Goal: Transaction & Acquisition: Register for event/course

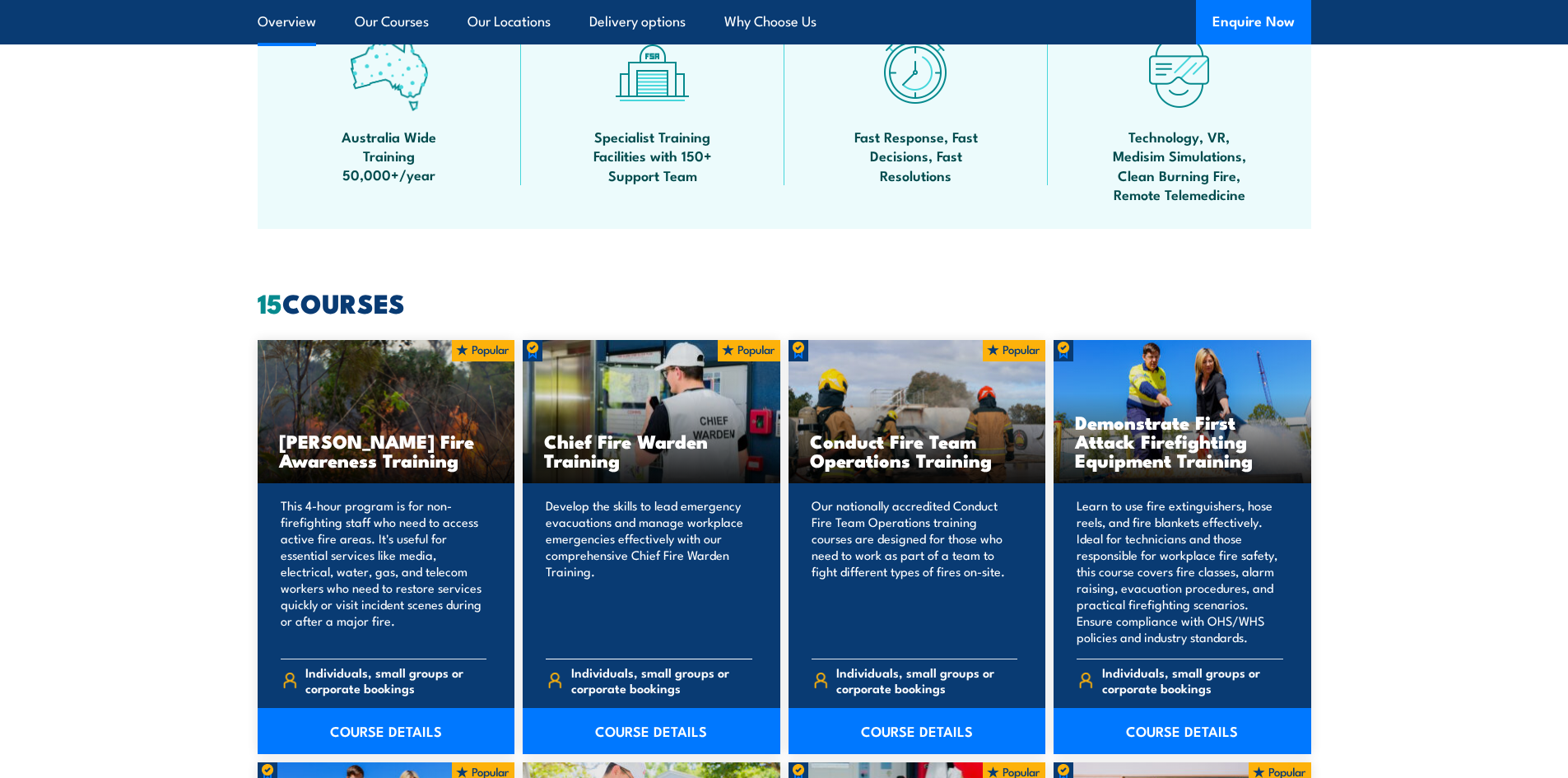
scroll to position [1070, 0]
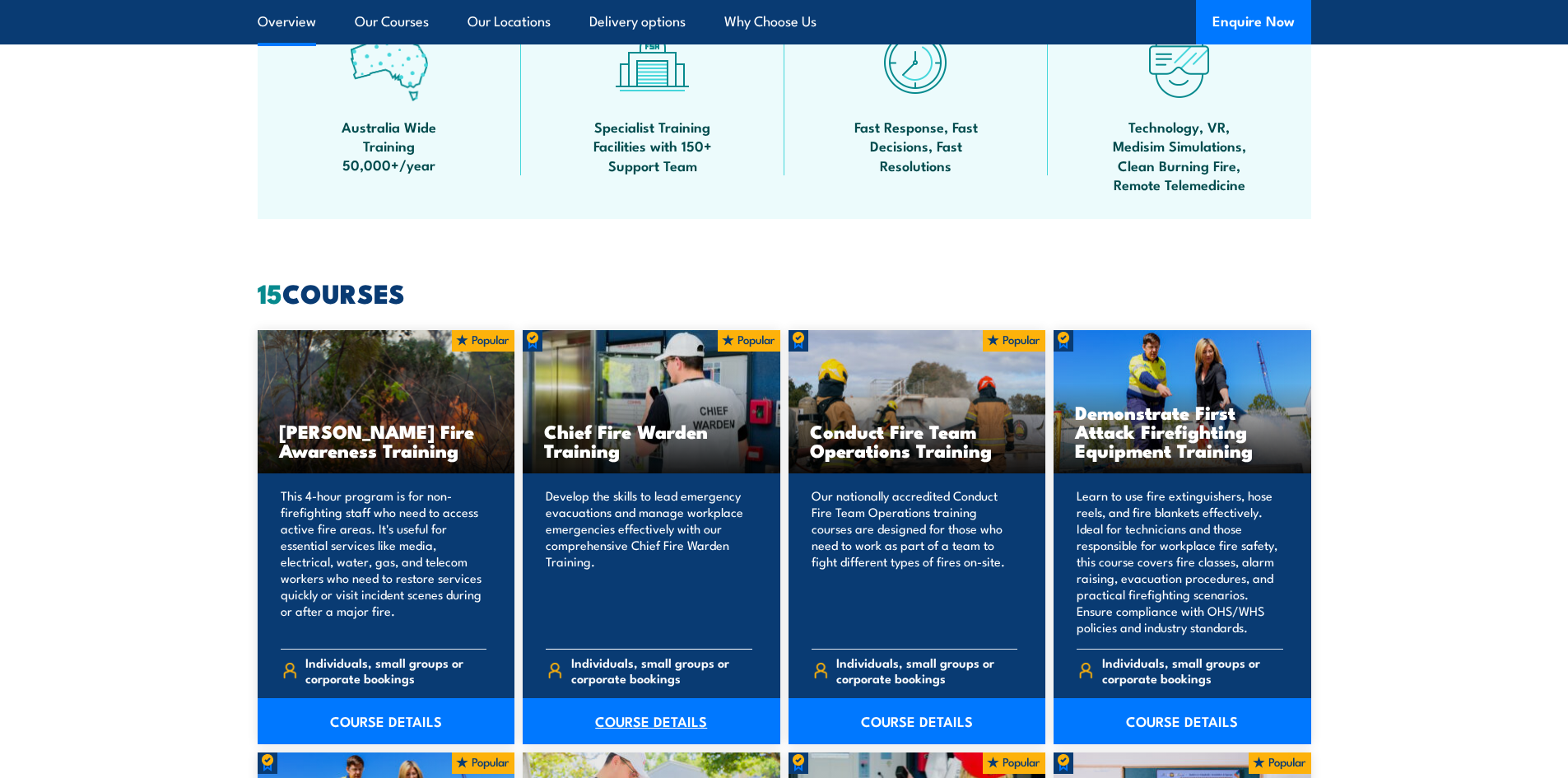
click at [656, 707] on link "COURSE DETAILS" at bounding box center [651, 721] width 257 height 46
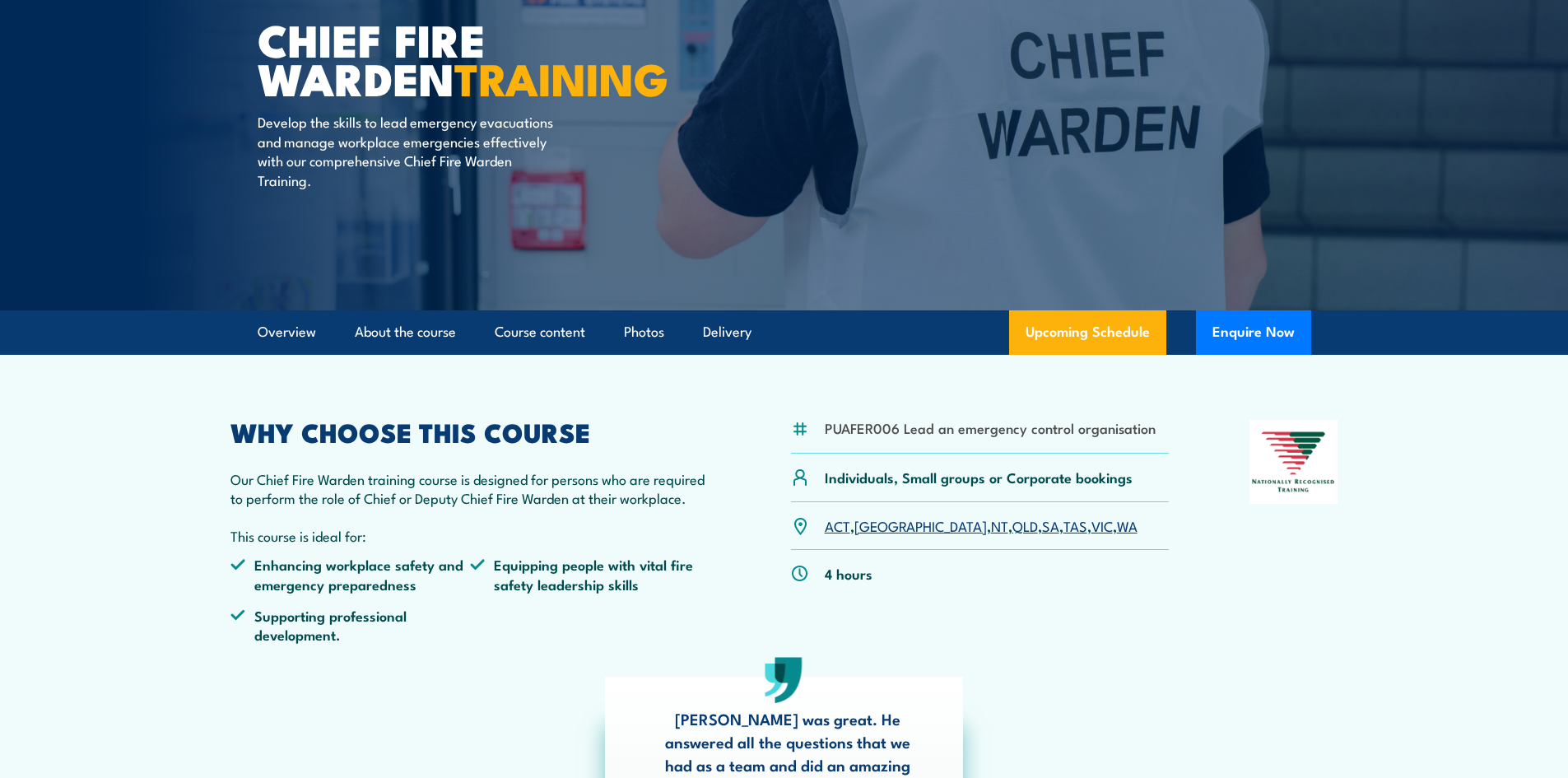
scroll to position [165, 0]
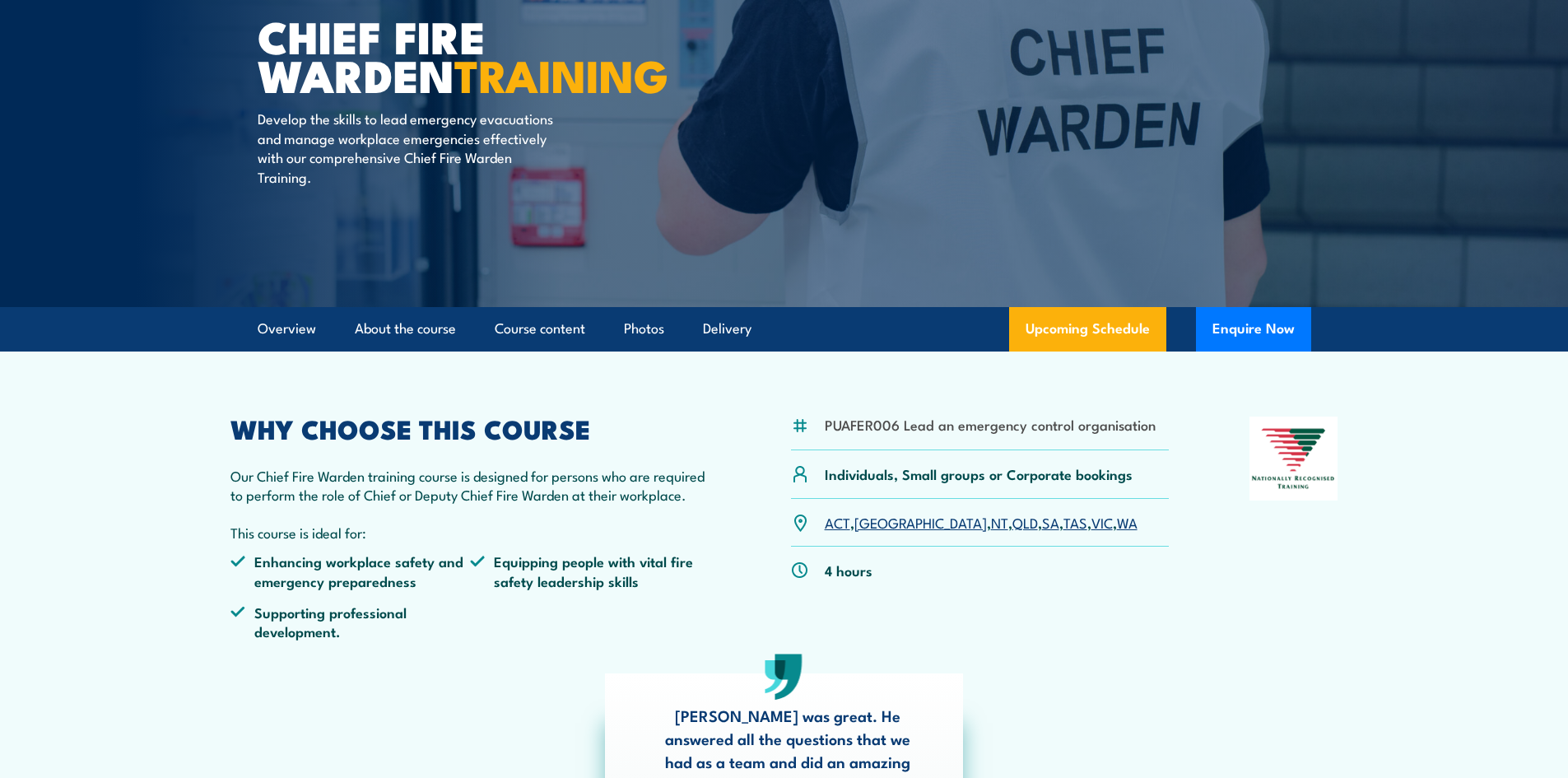
click at [1012, 527] on link "QLD" at bounding box center [1025, 522] width 26 height 19
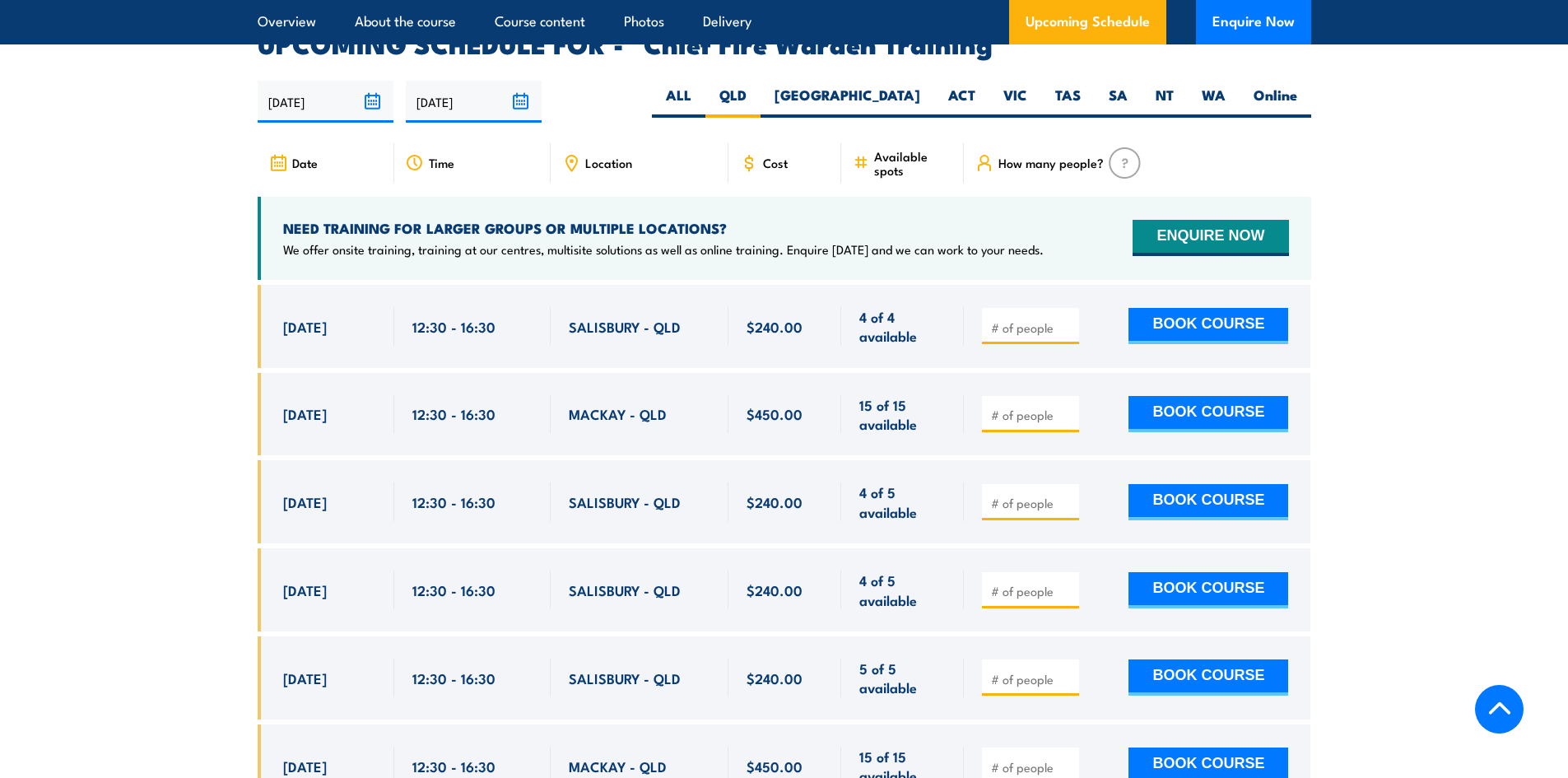
scroll to position [2938, 0]
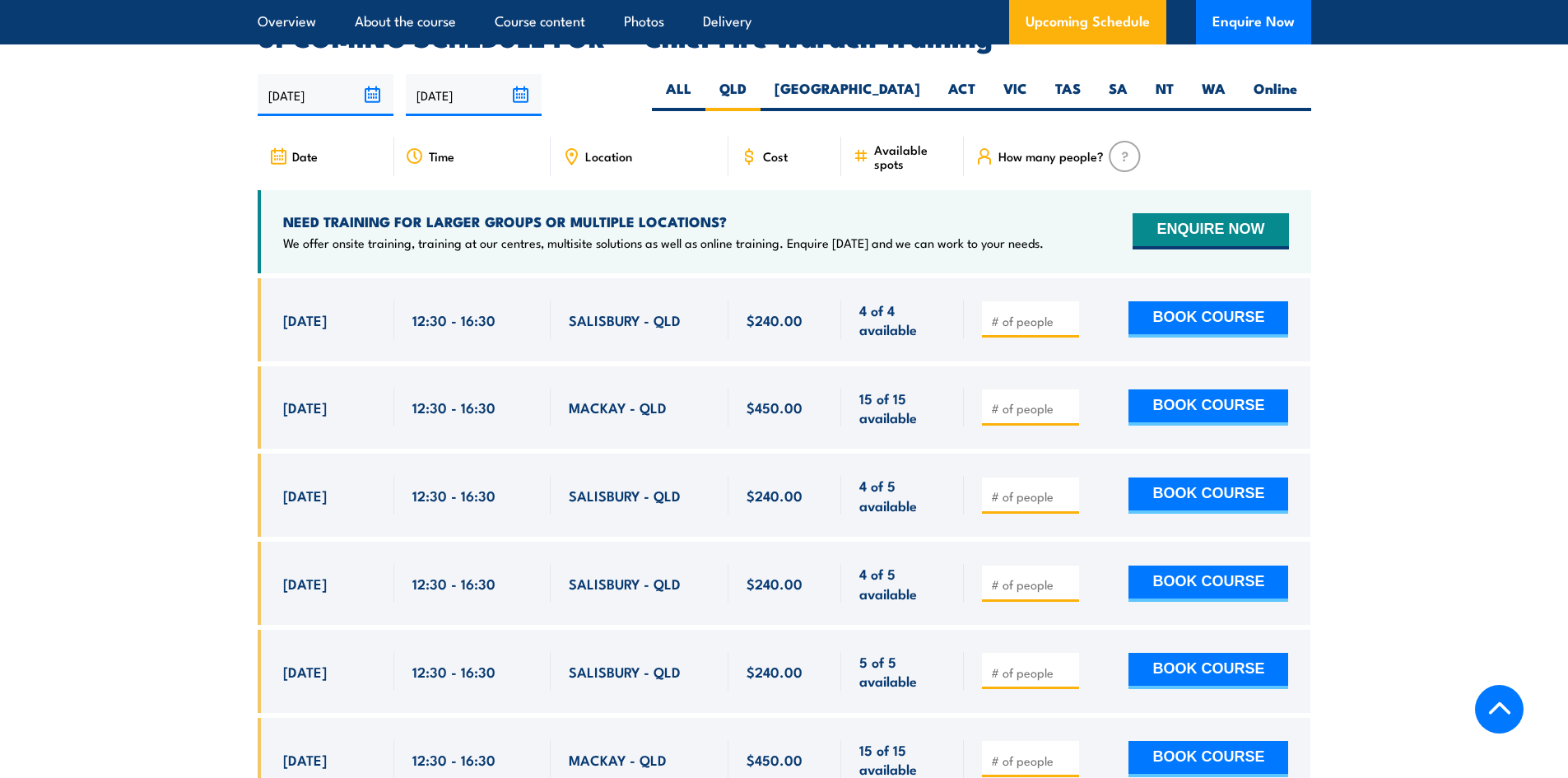
click at [1012, 400] on input "number" at bounding box center [1032, 408] width 82 height 17
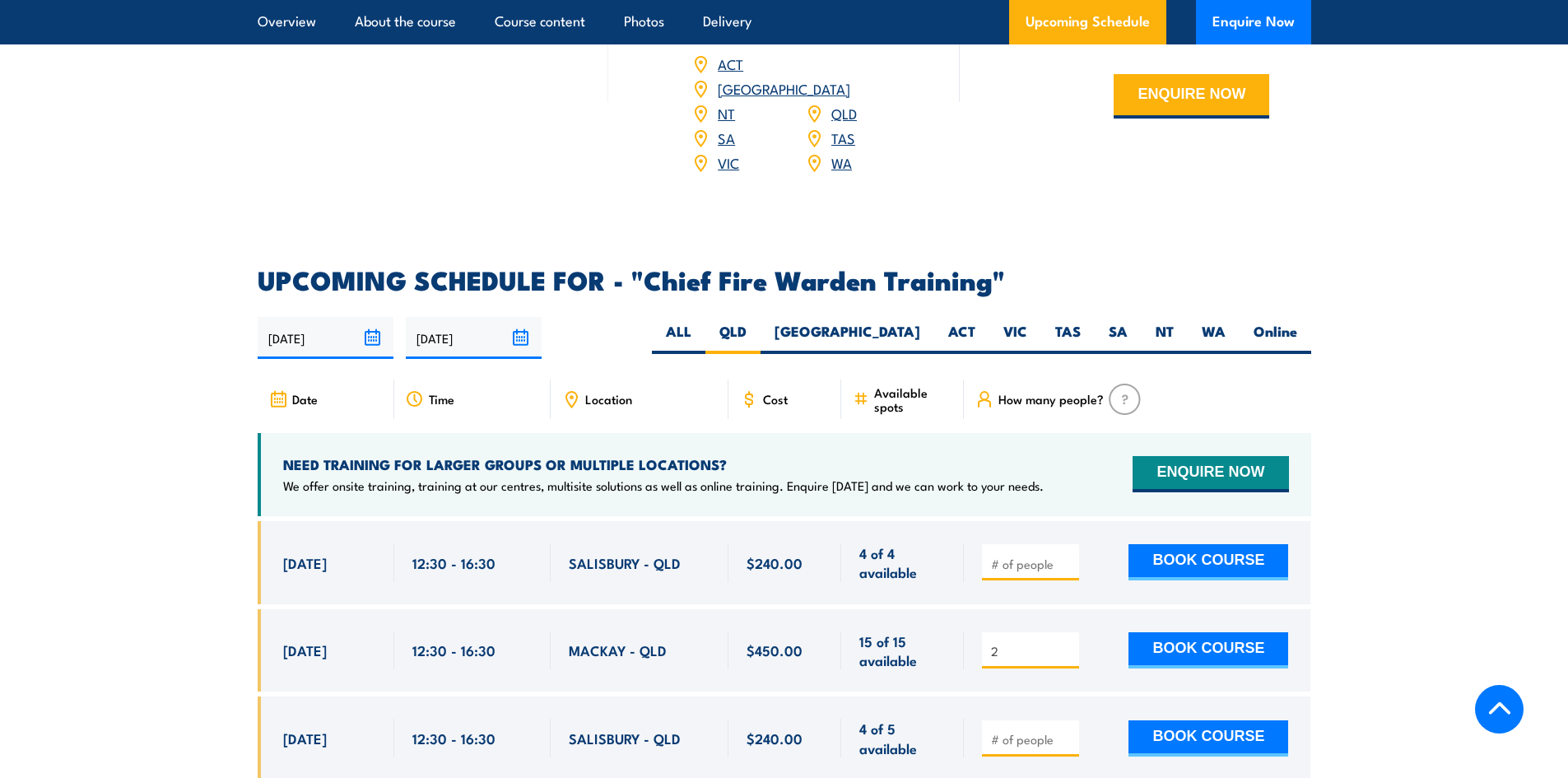
scroll to position [2690, 0]
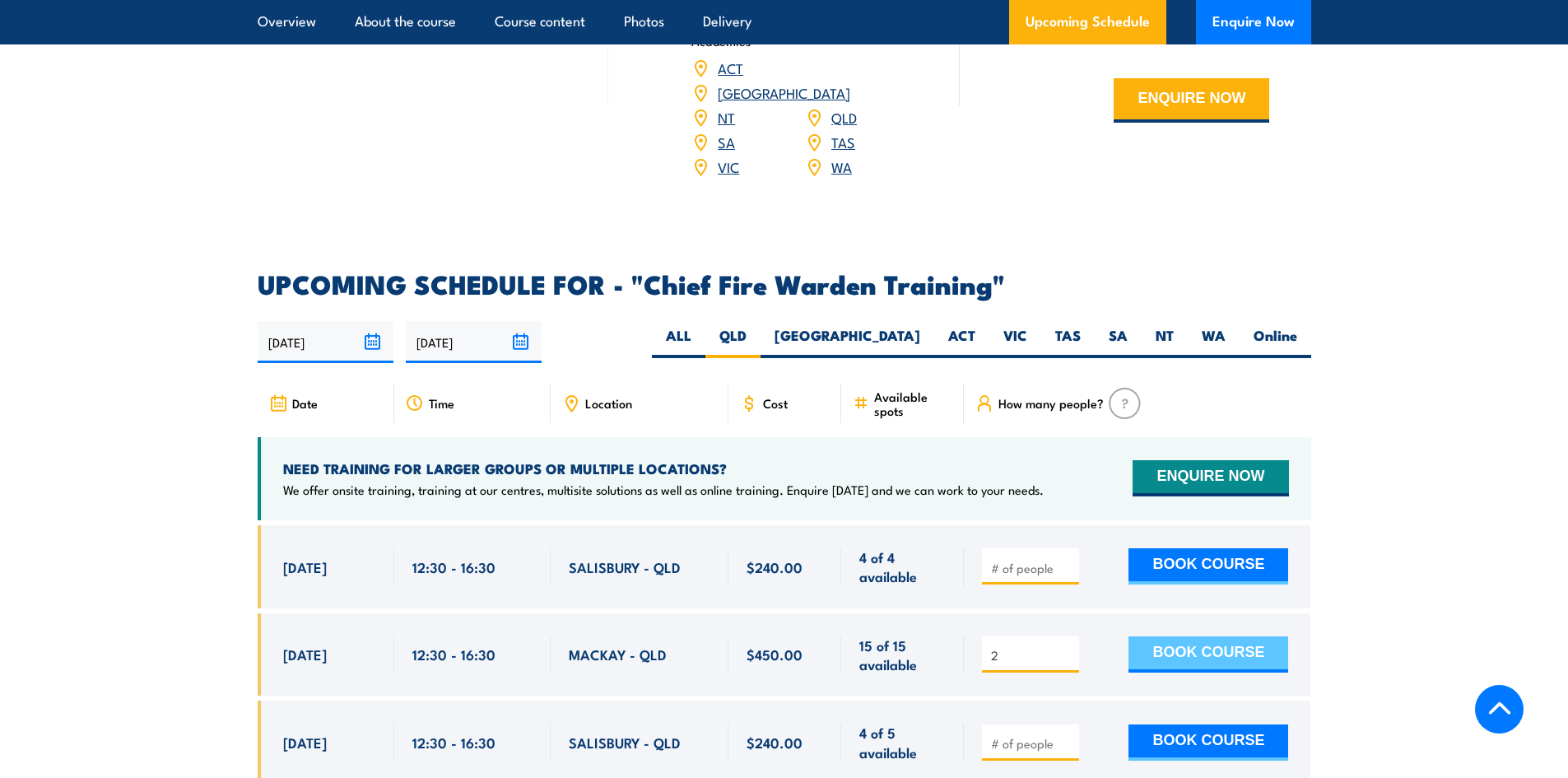
type input "2"
click at [1195, 636] on button "BOOK COURSE" at bounding box center [1209, 654] width 159 height 36
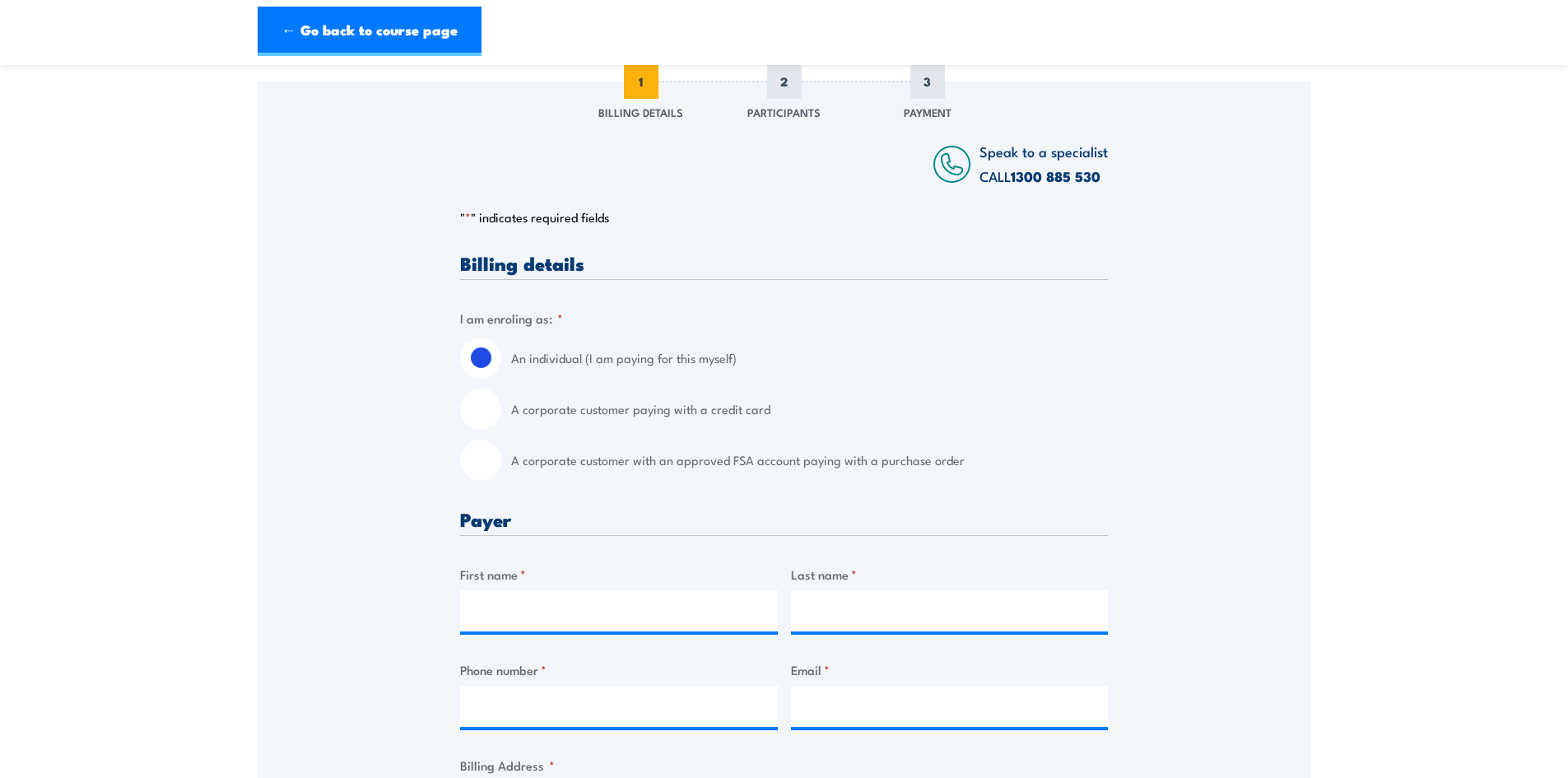
scroll to position [247, 0]
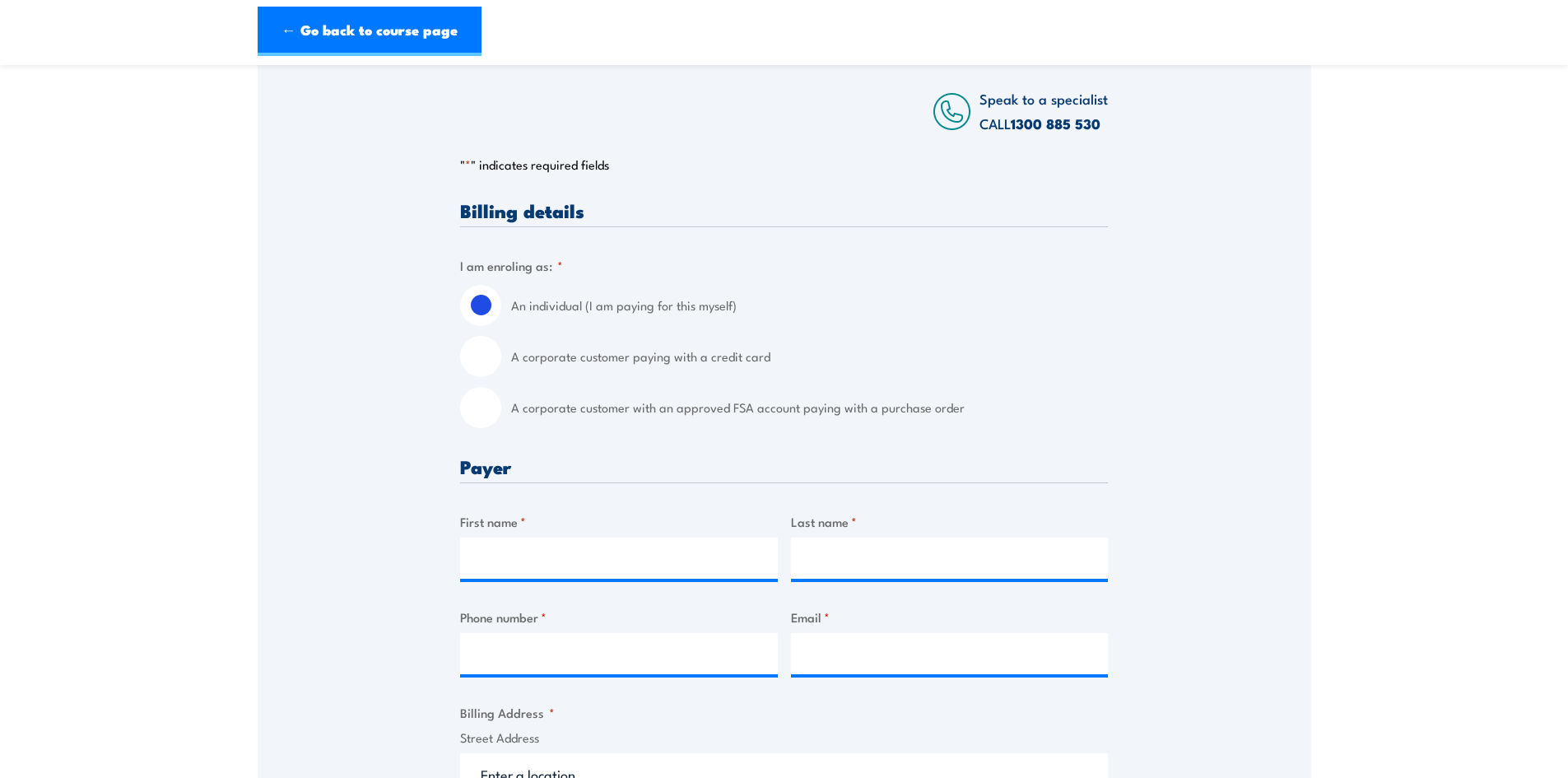
click at [516, 476] on h3 "Payer" at bounding box center [784, 466] width 648 height 19
click at [495, 418] on input "A corporate customer with an approved FSA account paying with a purchase order" at bounding box center [480, 407] width 42 height 42
radio input "true"
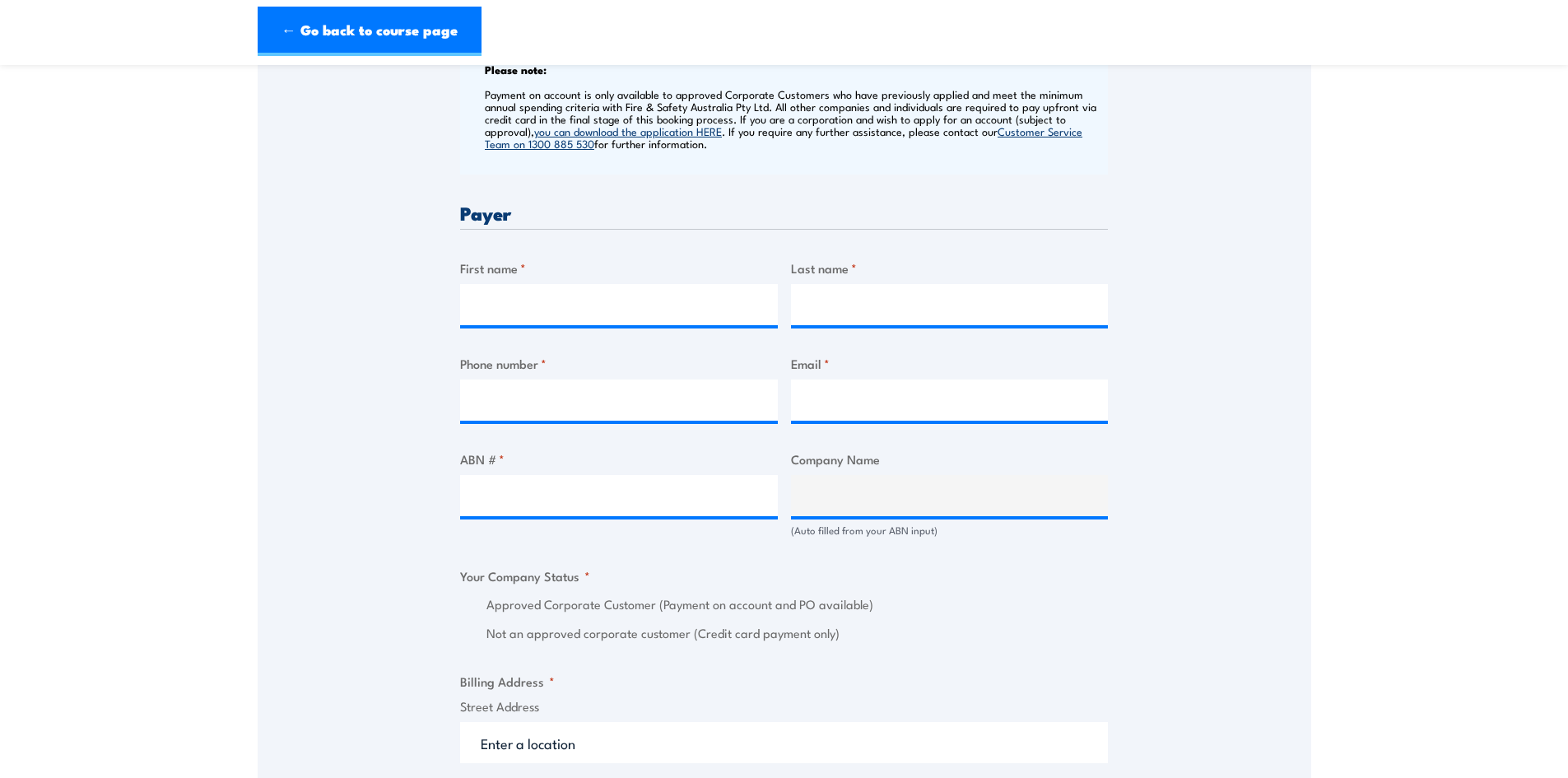
scroll to position [659, 0]
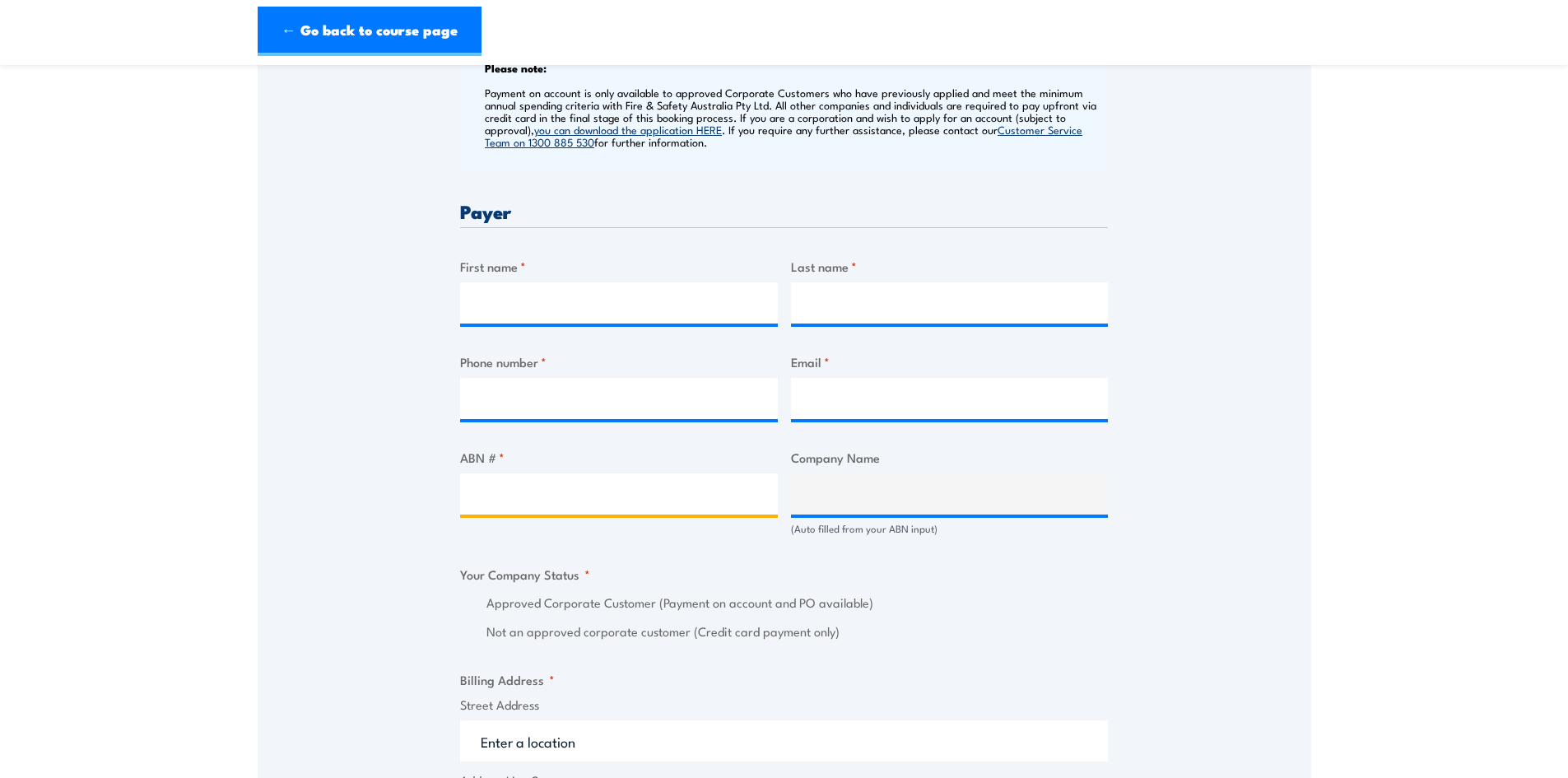
click at [593, 504] on input "ABN # *" at bounding box center [619, 494] width 318 height 42
click at [591, 589] on fieldset "Your Company Status * Approved Corporate Customer (Payment on account and PO av…" at bounding box center [784, 603] width 648 height 77
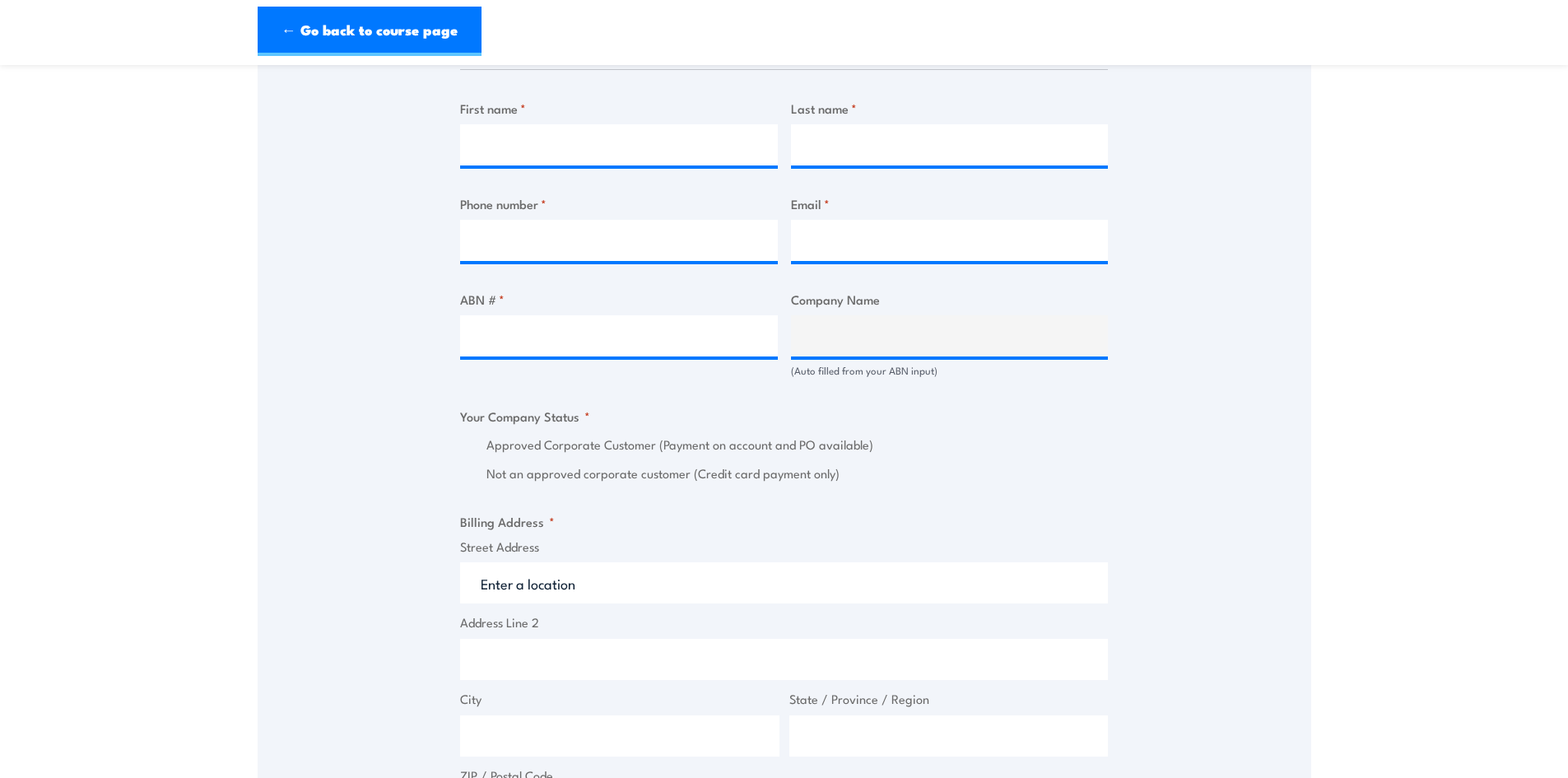
scroll to position [823, 0]
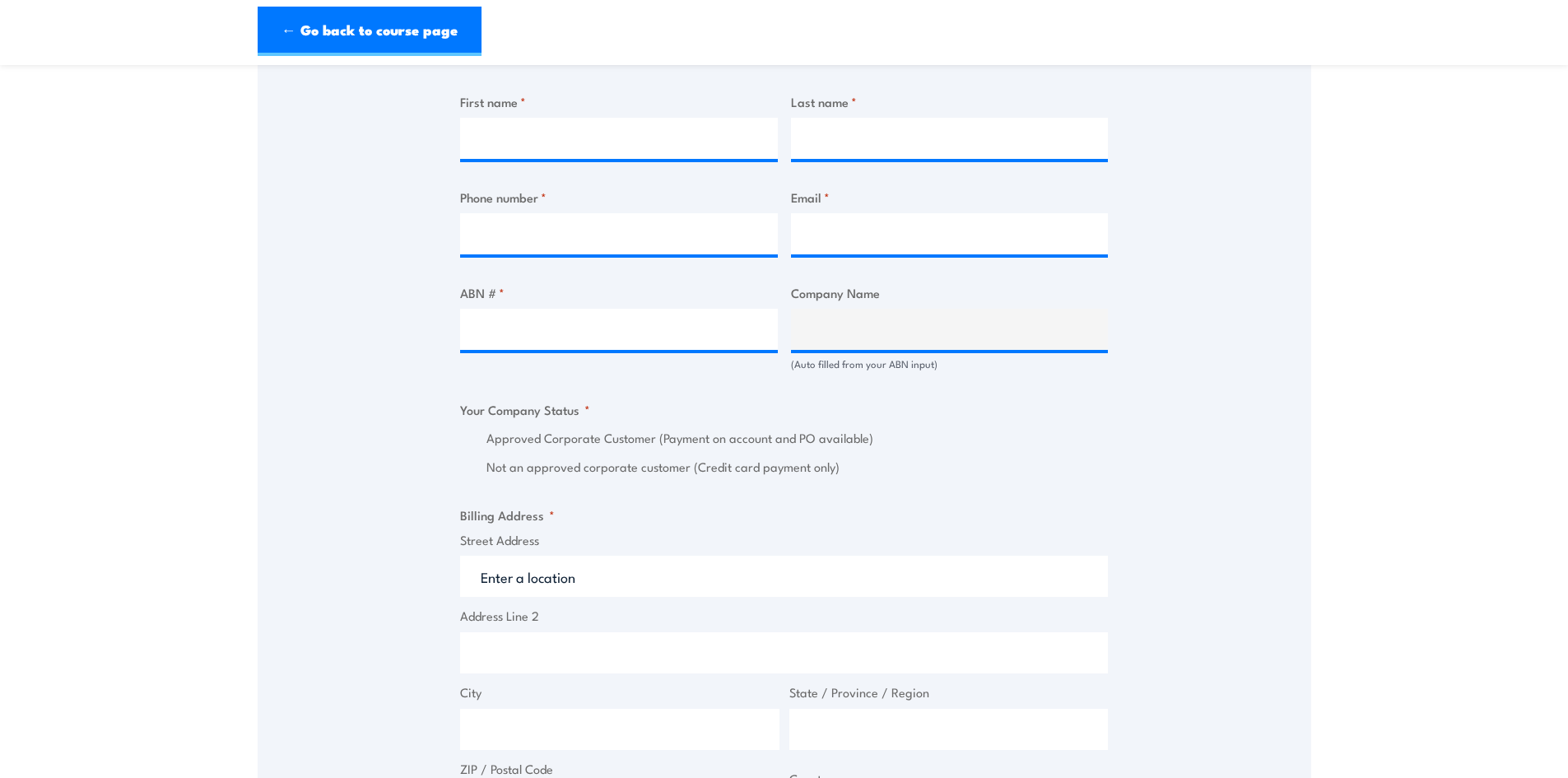
click at [595, 584] on input "Street Address" at bounding box center [784, 576] width 648 height 42
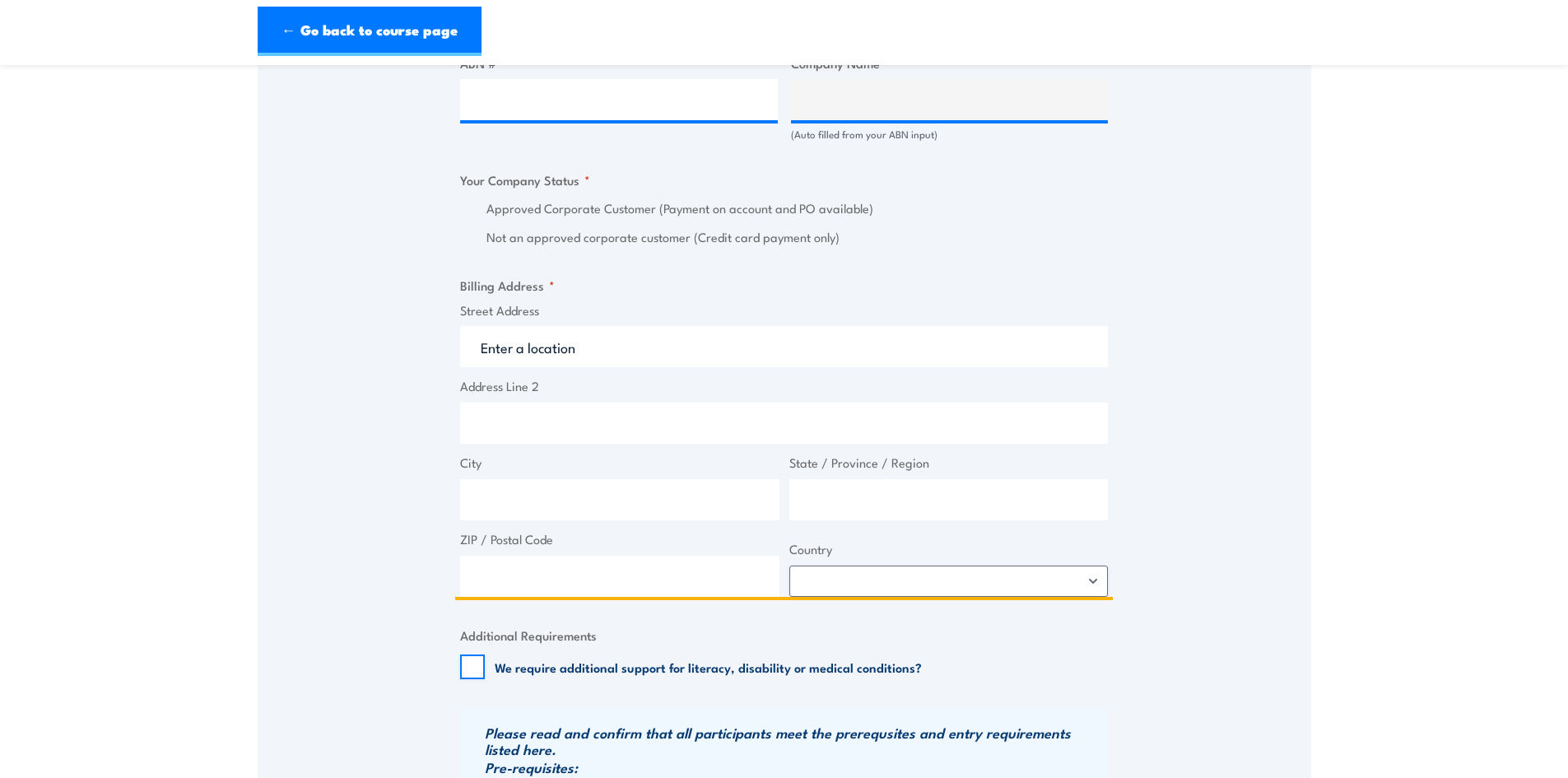
scroll to position [1070, 0]
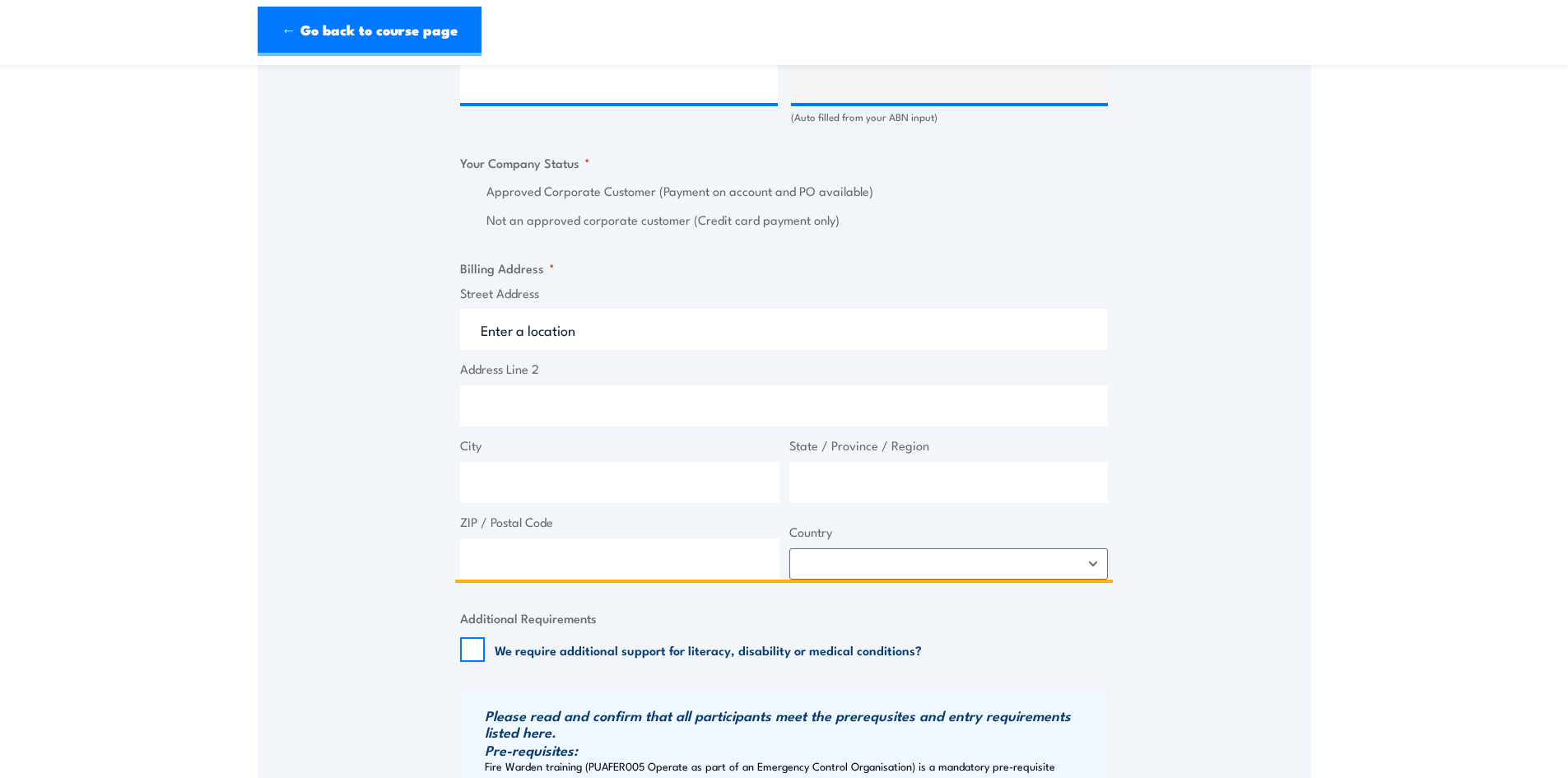
click at [592, 576] on input "ZIP / Postal Code" at bounding box center [619, 558] width 319 height 42
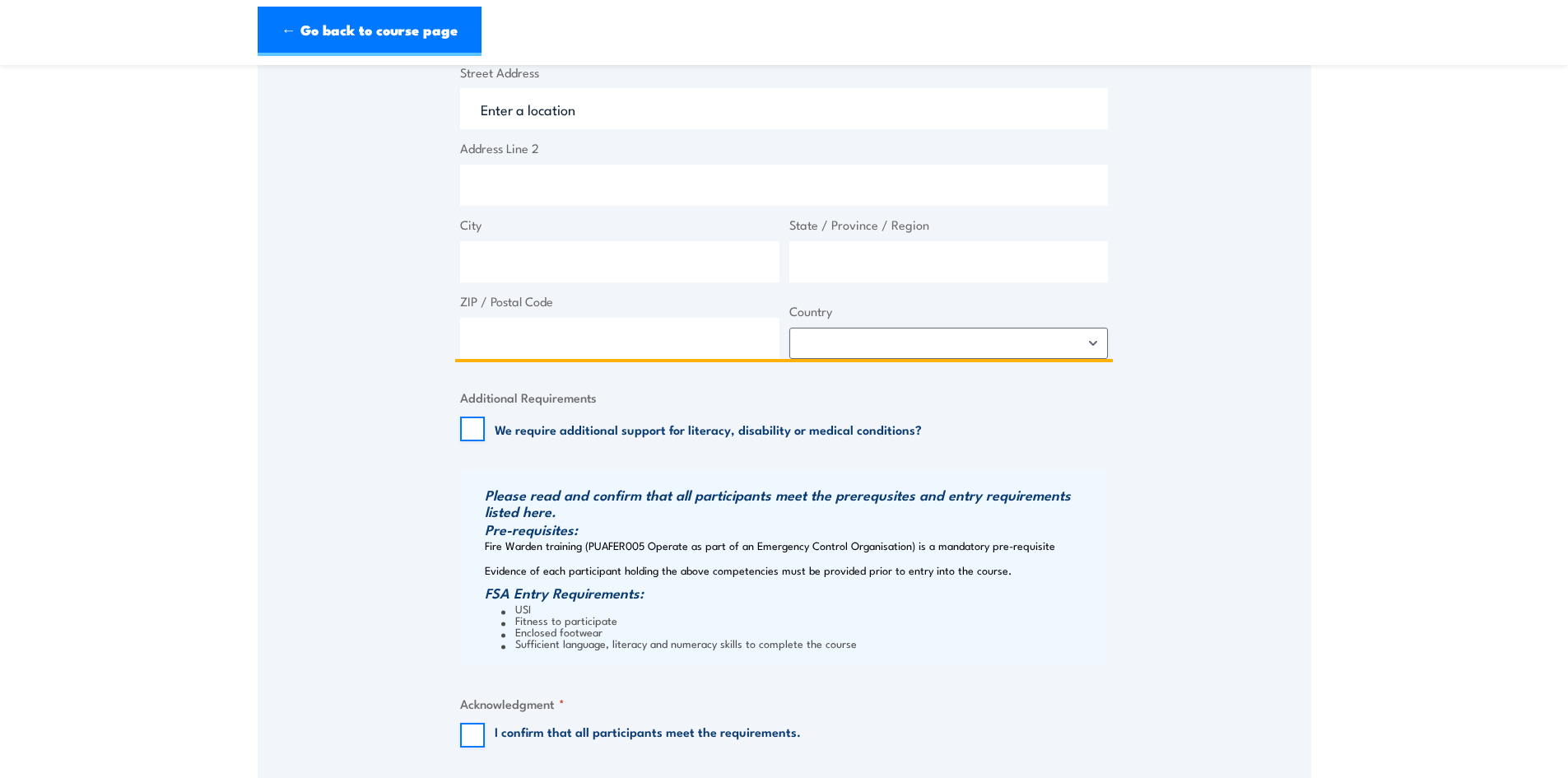
scroll to position [1318, 0]
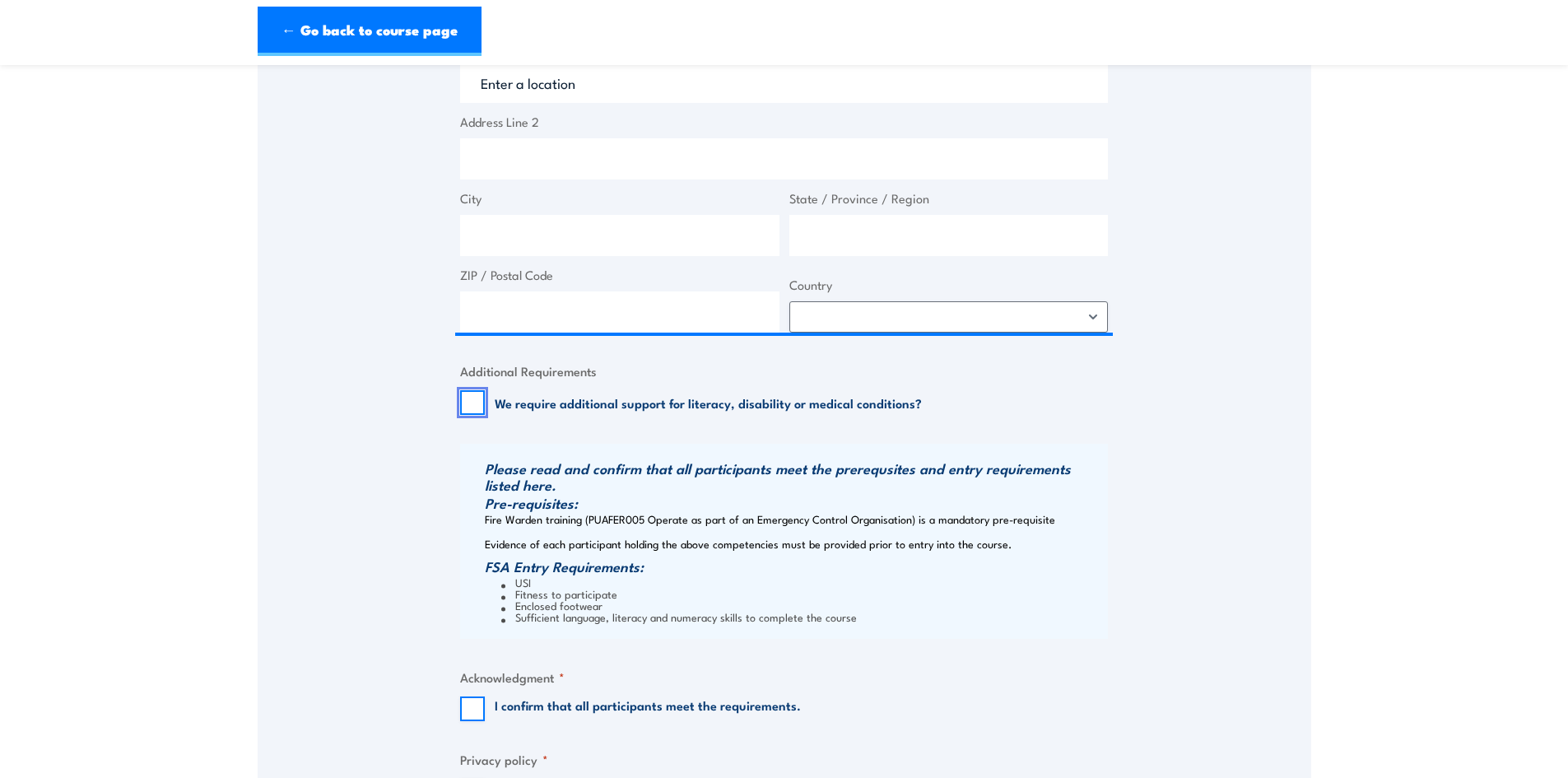
click at [470, 409] on input "We require additional support for literacy, disability or medical conditions?" at bounding box center [473, 403] width 25 height 25
click at [470, 411] on input "We require additional support for literacy, disability or medical conditions?" at bounding box center [473, 403] width 25 height 25
checkbox input "false"
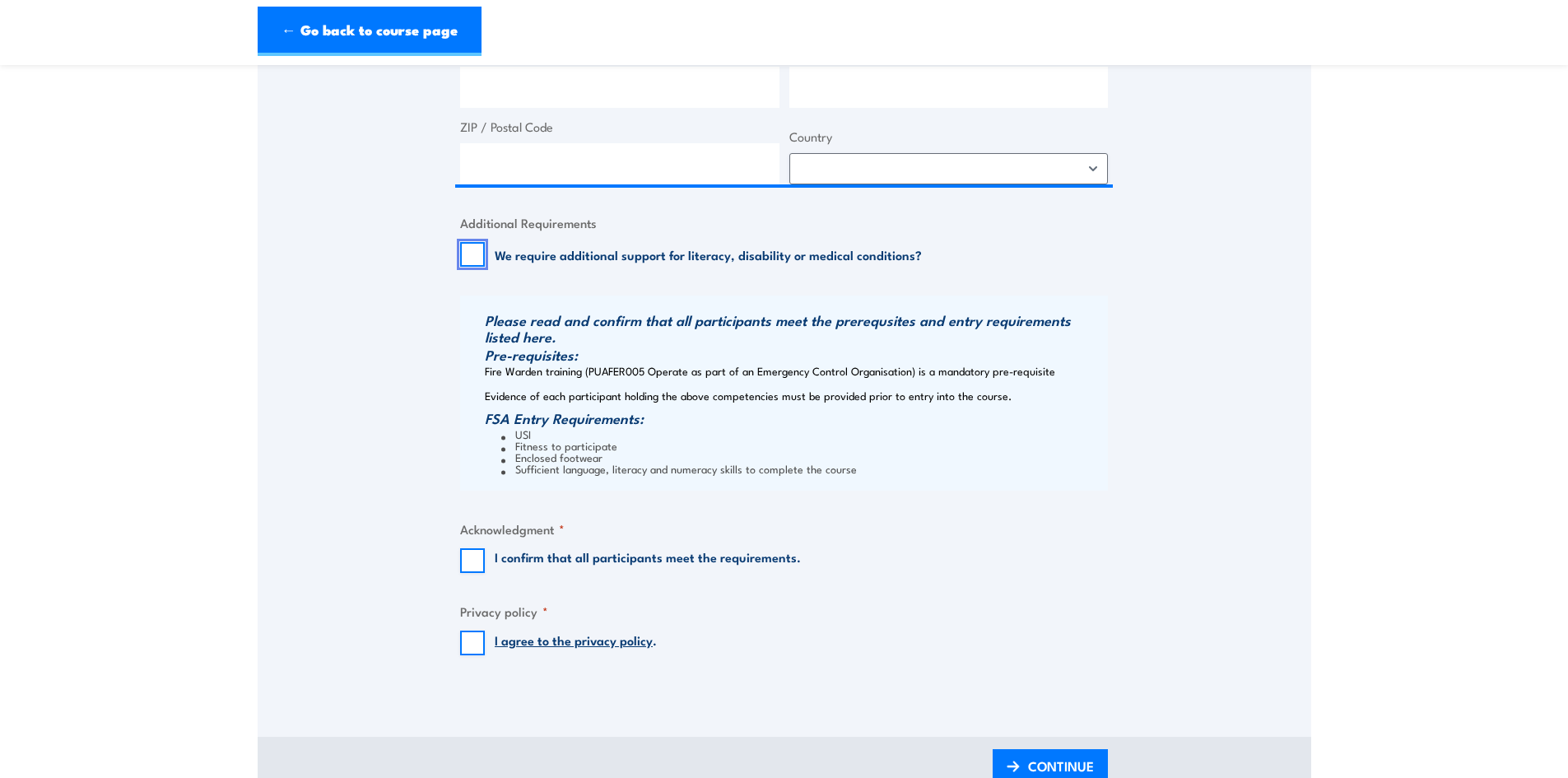
scroll to position [1483, 0]
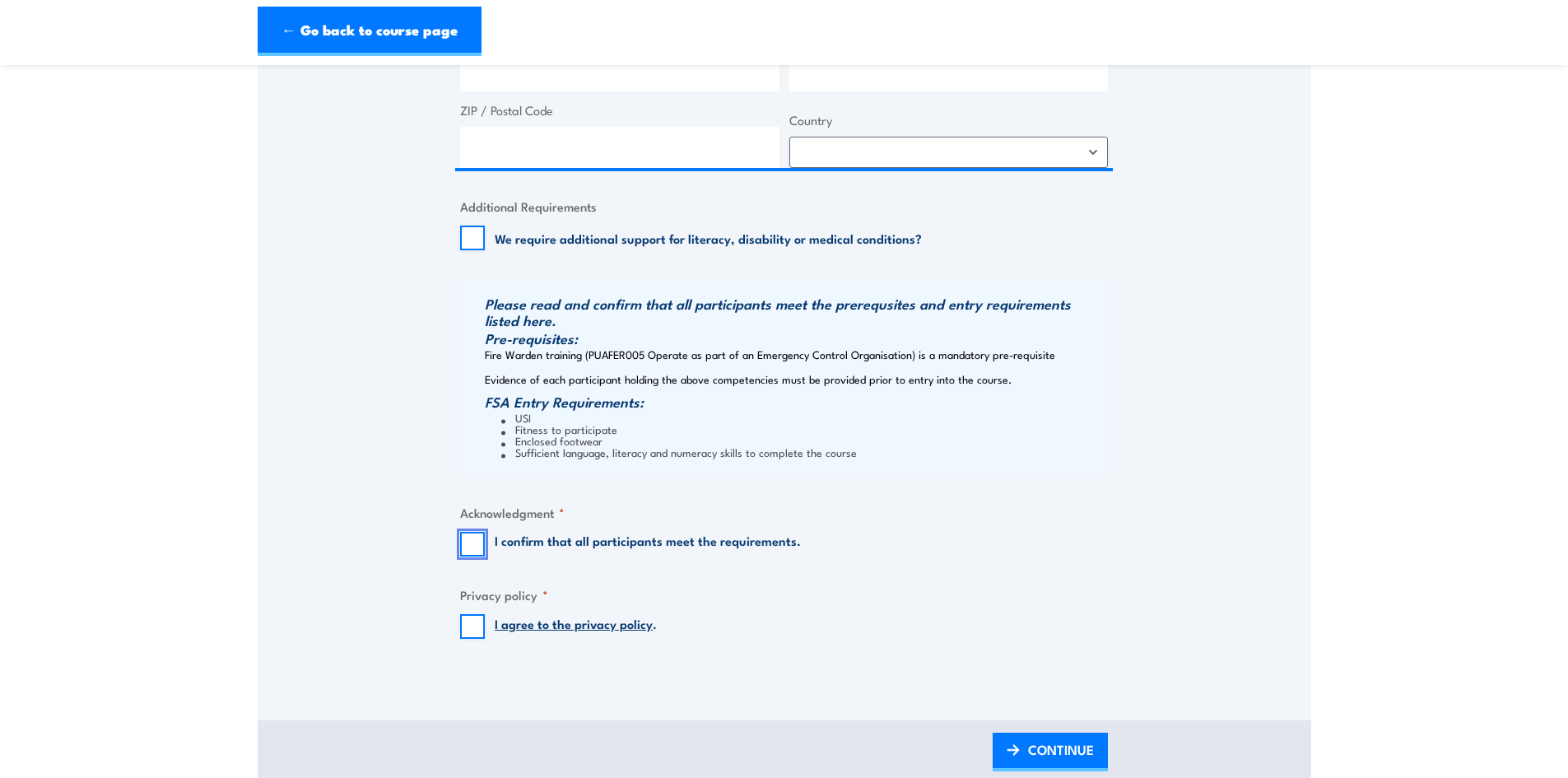
click at [471, 553] on input "I confirm that all participants meet the requirements." at bounding box center [473, 544] width 25 height 25
checkbox input "true"
click at [471, 635] on input "I agree to the privacy policy ." at bounding box center [473, 627] width 25 height 25
checkbox input "true"
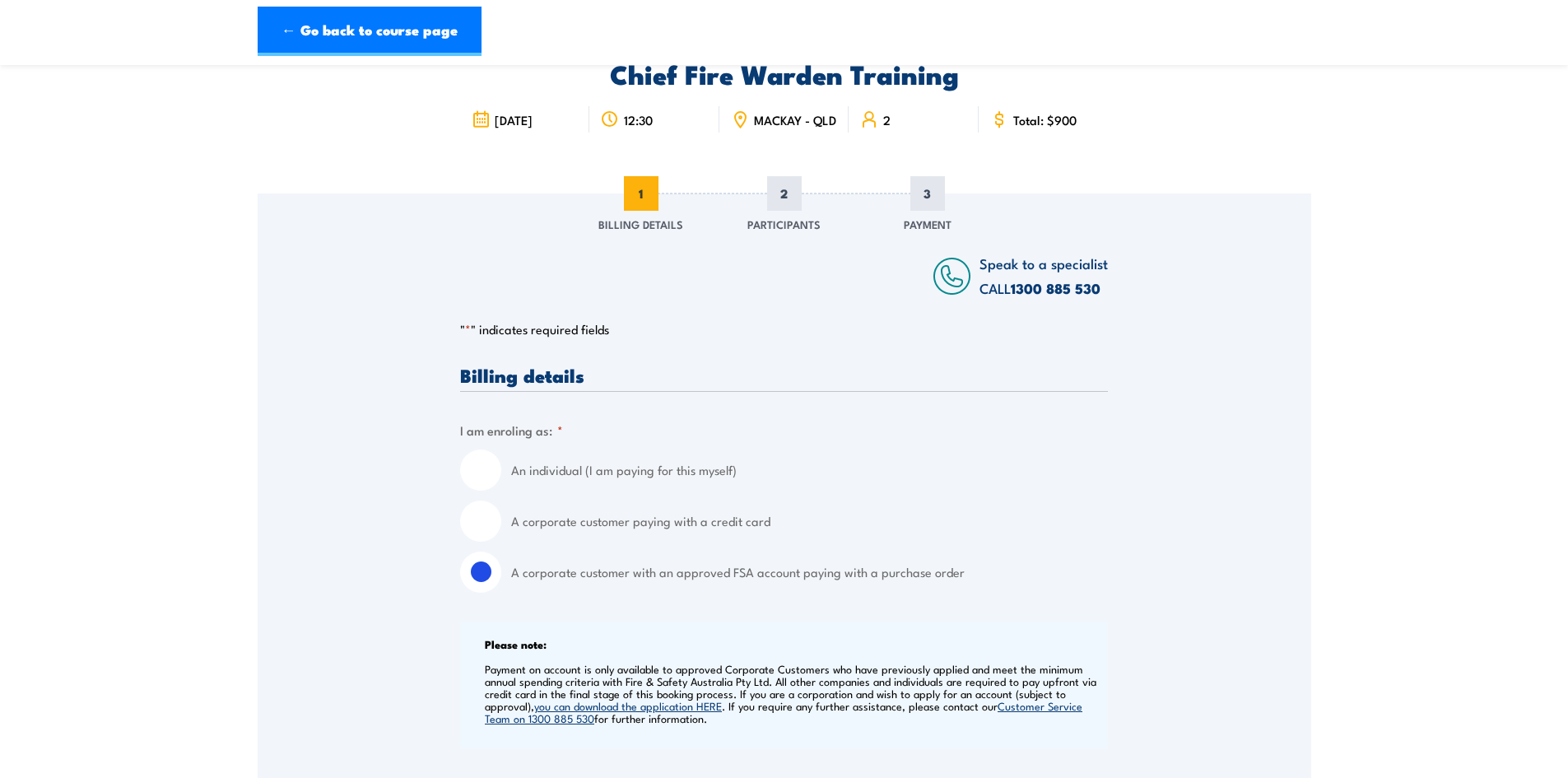
scroll to position [0, 0]
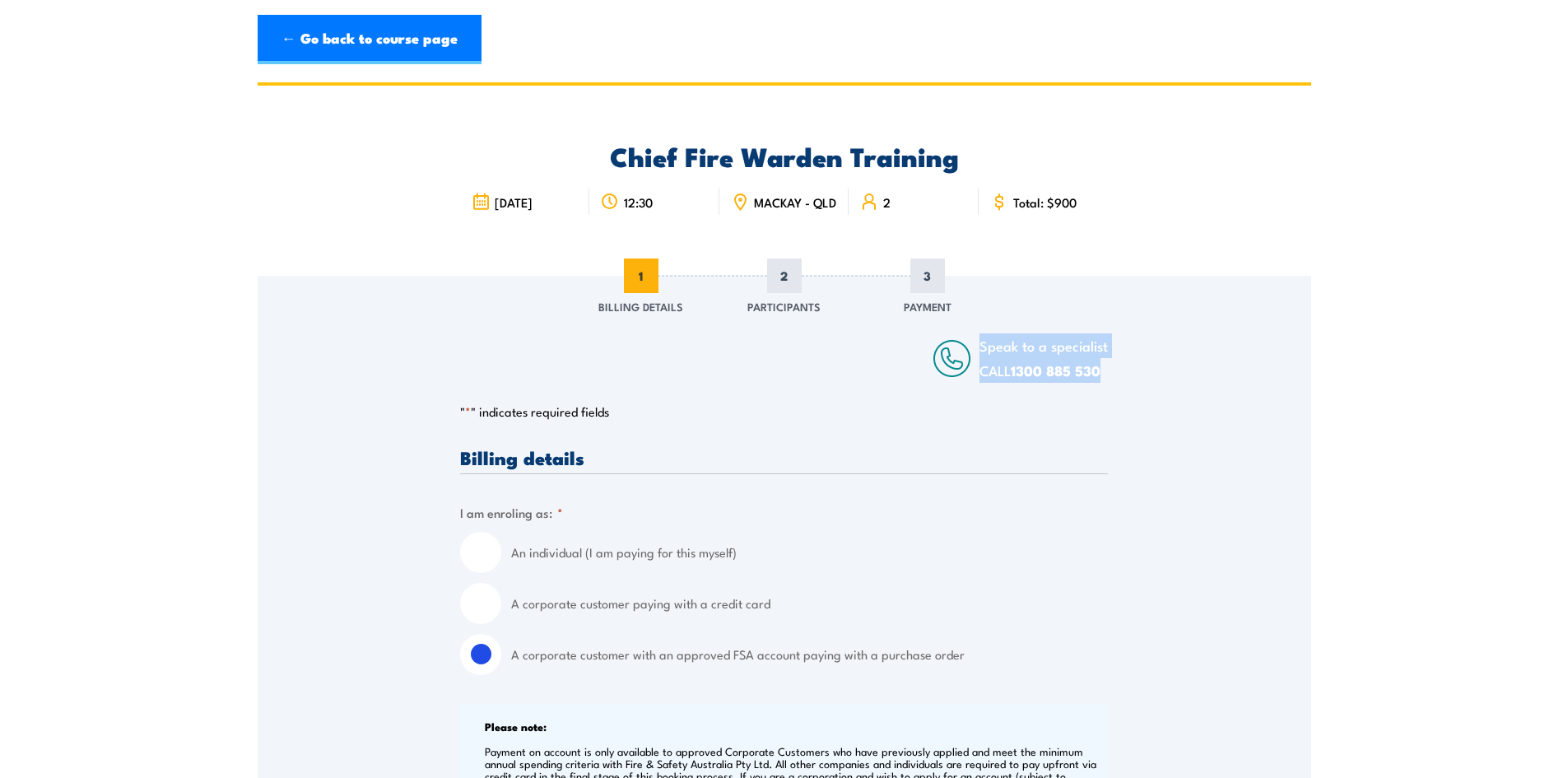
drag, startPoint x: 1128, startPoint y: 384, endPoint x: 803, endPoint y: 357, distance: 326.1
drag, startPoint x: 1131, startPoint y: 386, endPoint x: 865, endPoint y: 366, distance: 266.8
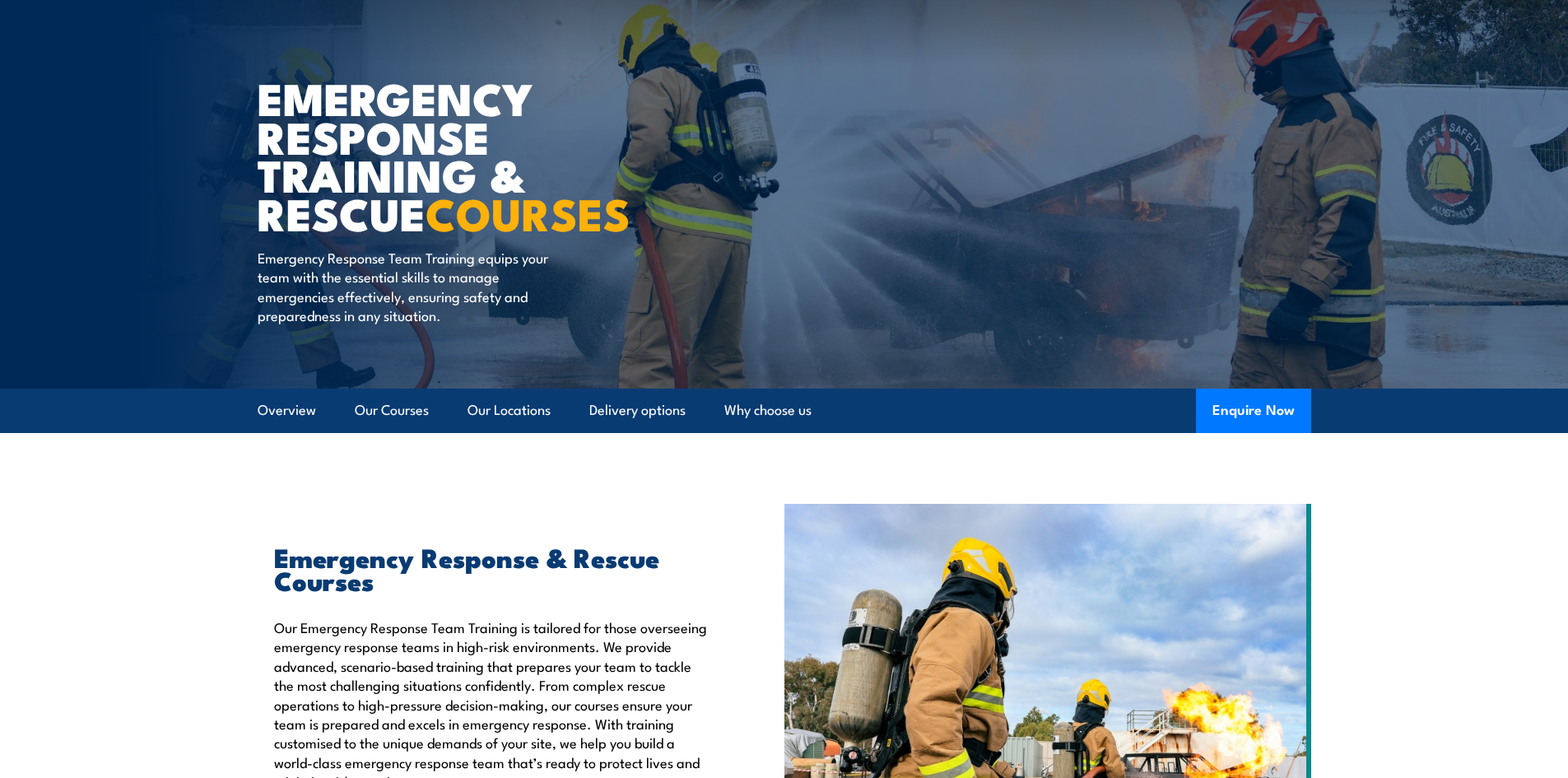
scroll to position [82, 0]
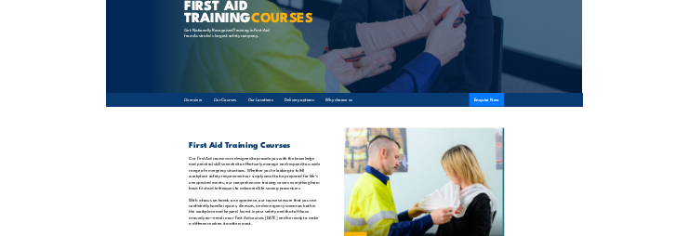
scroll to position [165, 0]
